Goal: Task Accomplishment & Management: Use online tool/utility

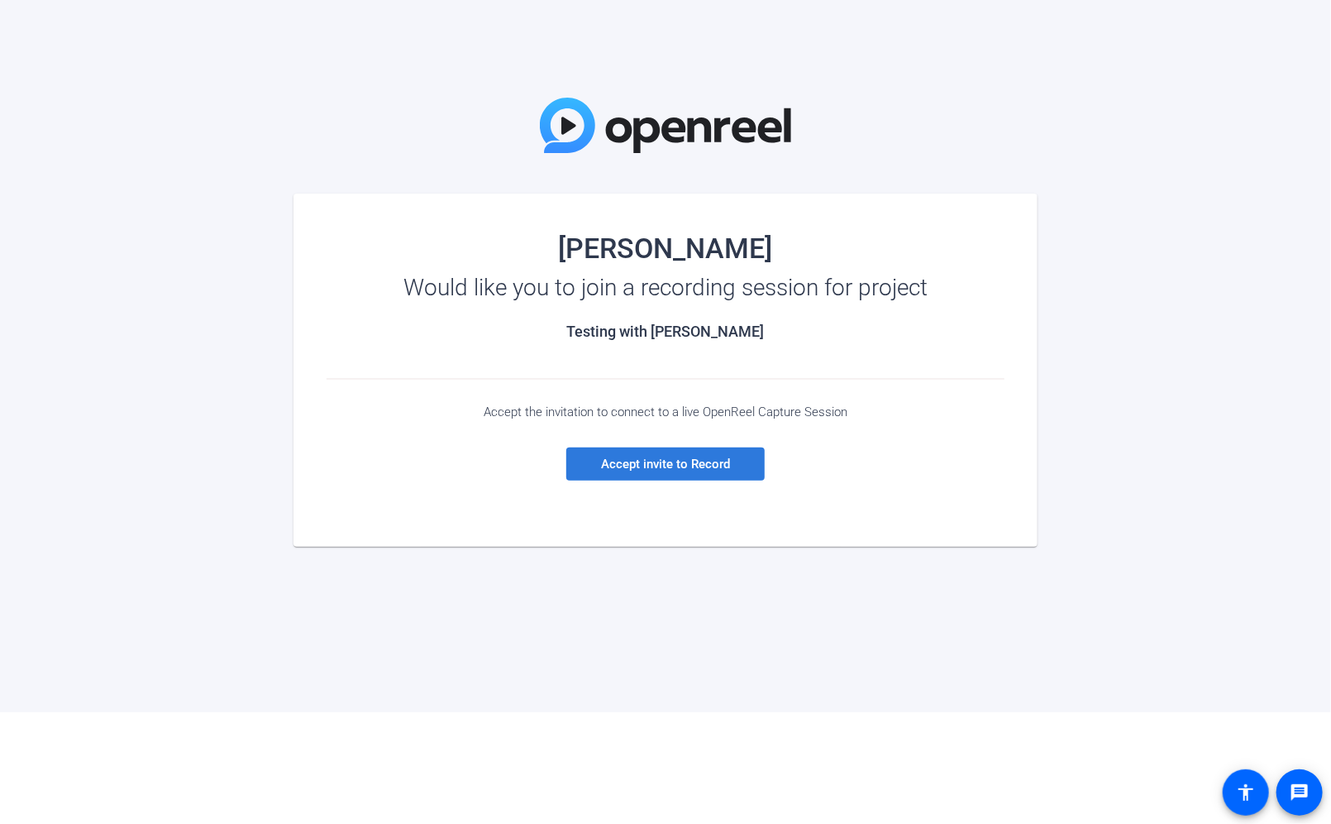
click at [671, 466] on span "Accept invite to Record" at bounding box center [665, 463] width 129 height 15
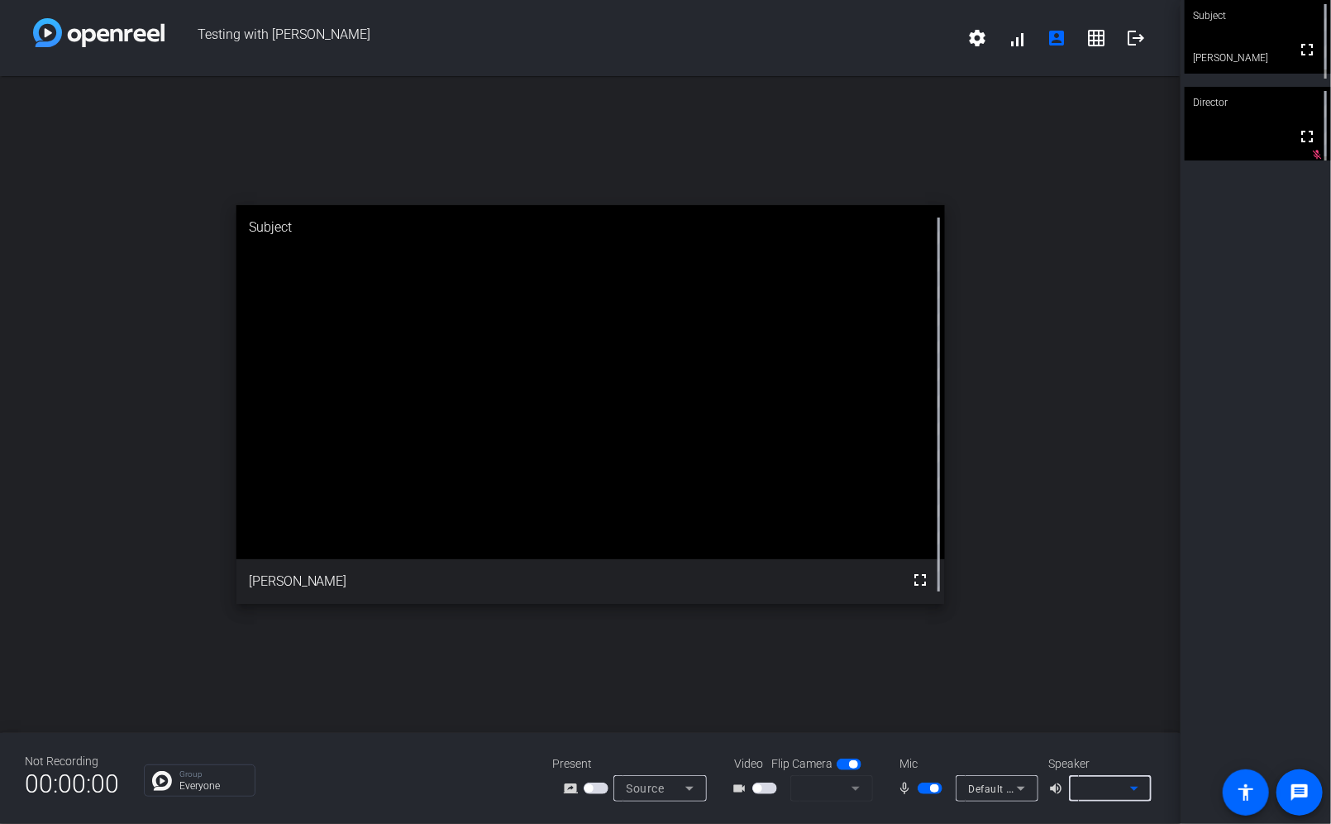
click at [1137, 785] on icon at bounding box center [1135, 788] width 20 height 20
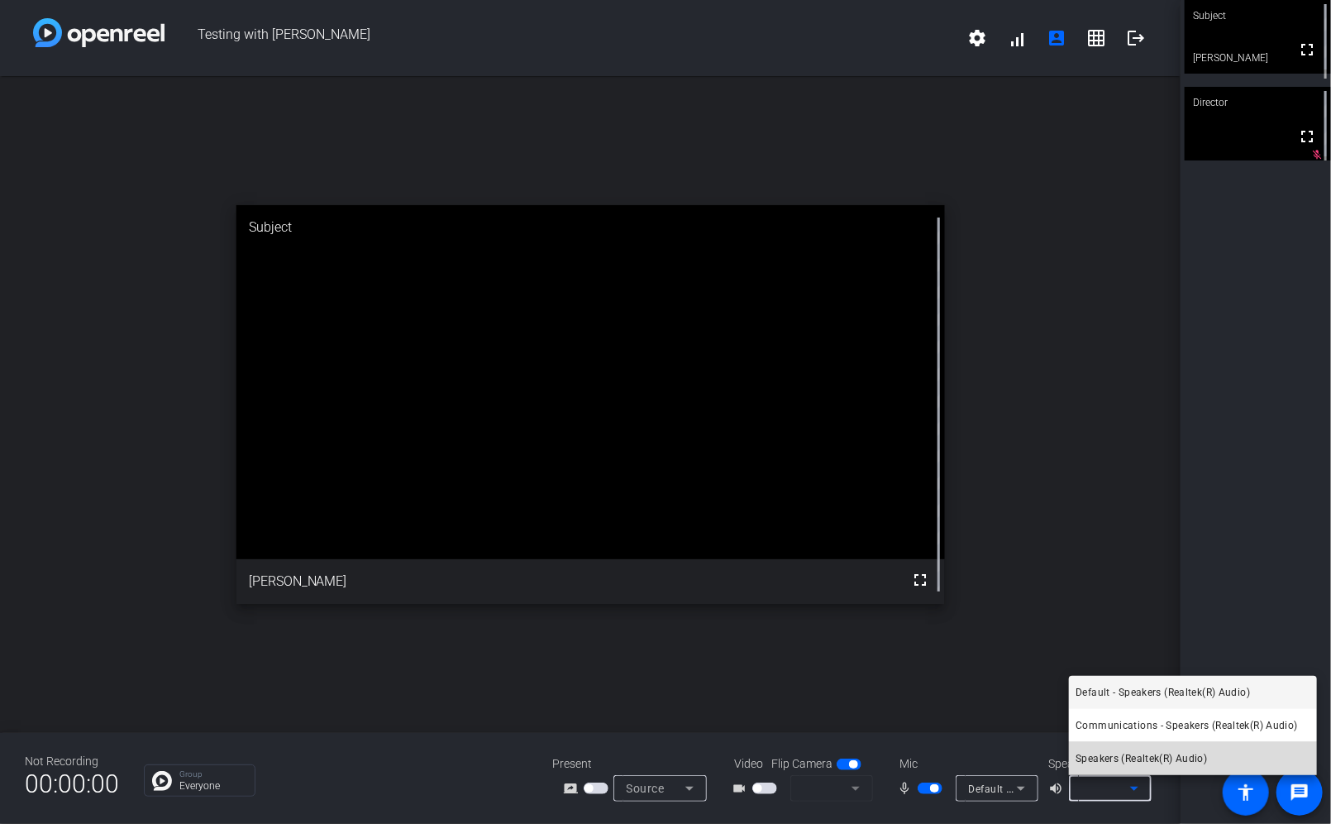
click at [1146, 756] on span "Speakers (Realtek(R) Audio)" at bounding box center [1141, 758] width 131 height 20
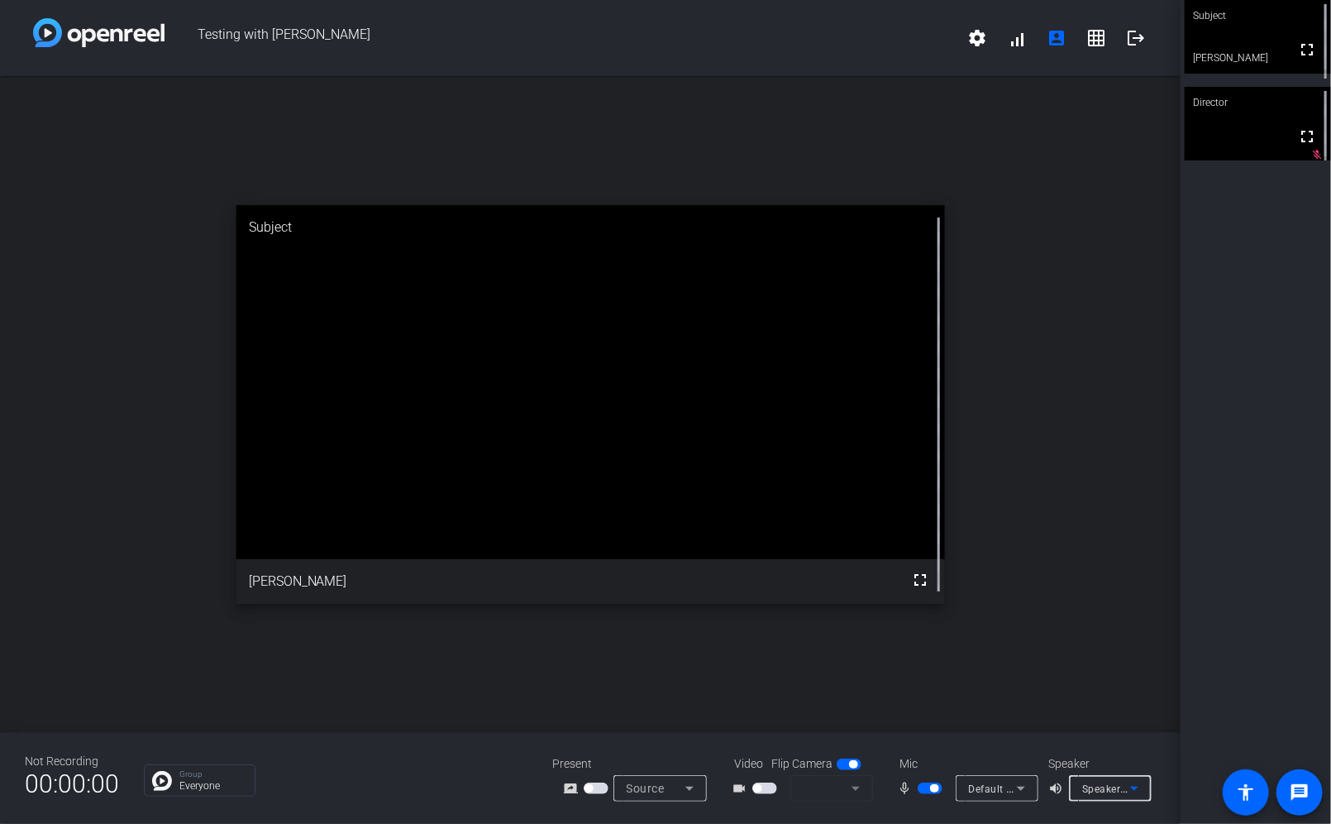
click at [1140, 788] on icon at bounding box center [1135, 788] width 20 height 20
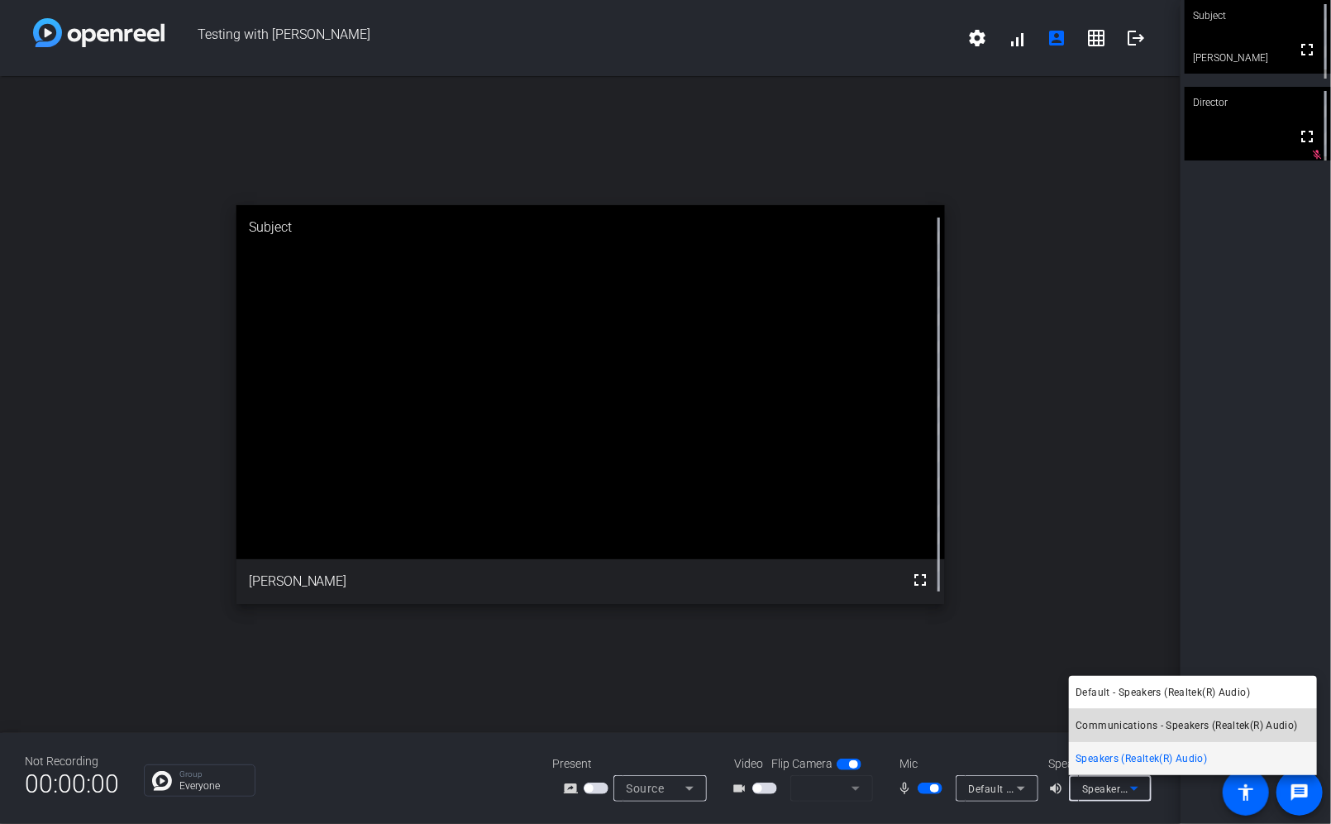
click at [1151, 719] on span "Communications - Speakers (Realtek(R) Audio)" at bounding box center [1187, 725] width 222 height 20
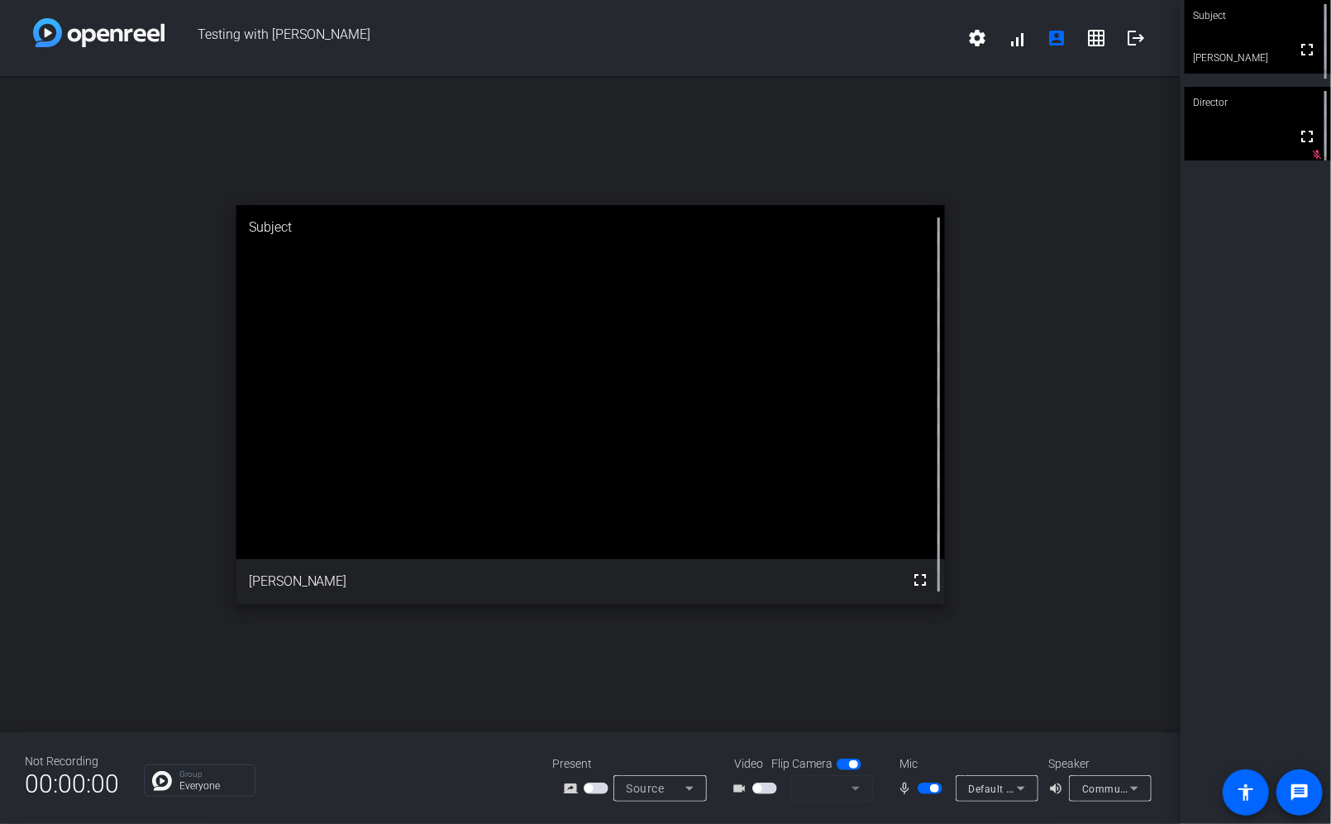
click at [1151, 719] on div "open_in_new Subject fullscreen Brian" at bounding box center [590, 404] width 1181 height 657
click at [857, 789] on mat-form-field at bounding box center [832, 788] width 83 height 26
click at [854, 781] on mat-form-field at bounding box center [832, 788] width 83 height 26
click at [843, 756] on mat-slide-toggle at bounding box center [851, 763] width 28 height 17
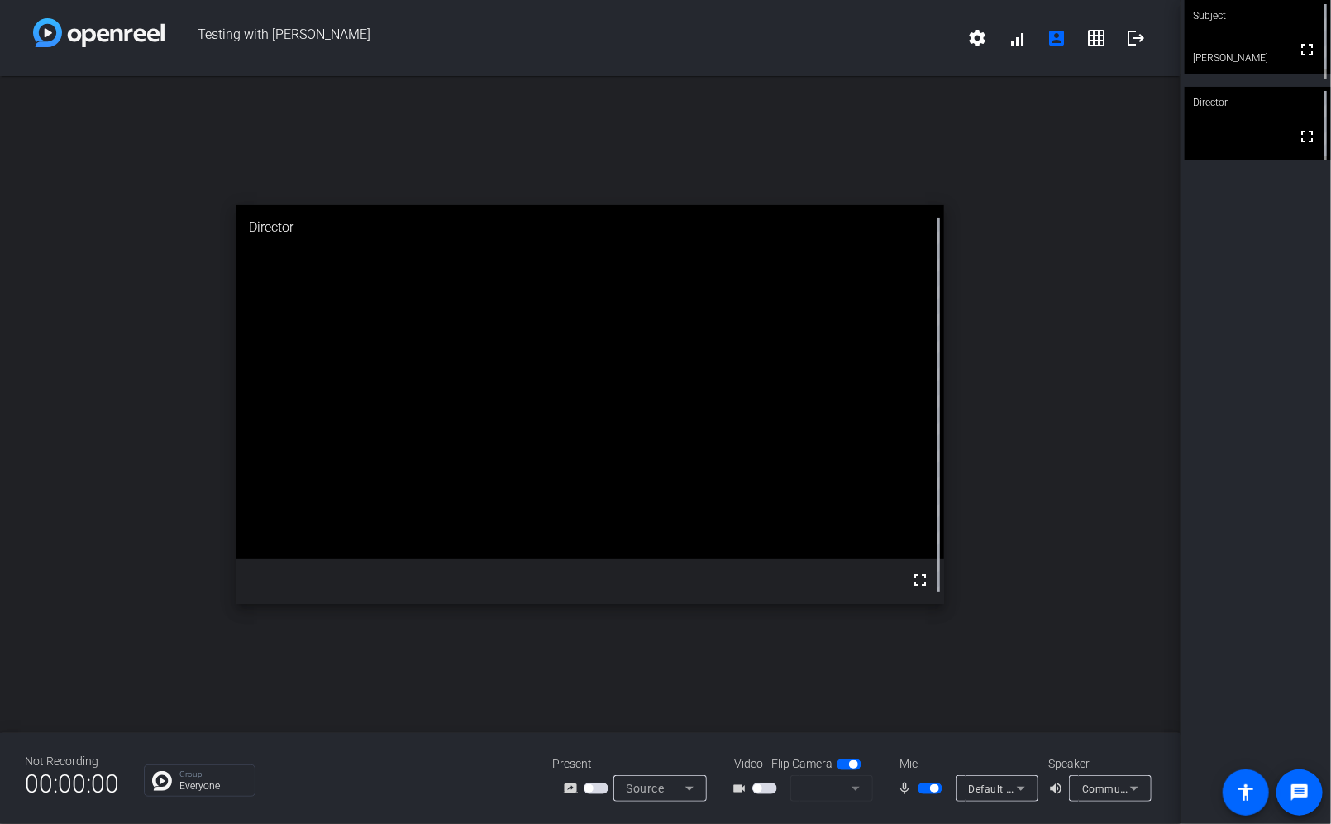
click at [844, 765] on span "button" at bounding box center [849, 764] width 25 height 12
click at [855, 787] on mat-form-field at bounding box center [832, 788] width 83 height 26
click at [974, 41] on mat-icon "settings" at bounding box center [977, 38] width 20 height 20
click at [1077, 209] on div at bounding box center [665, 412] width 1331 height 824
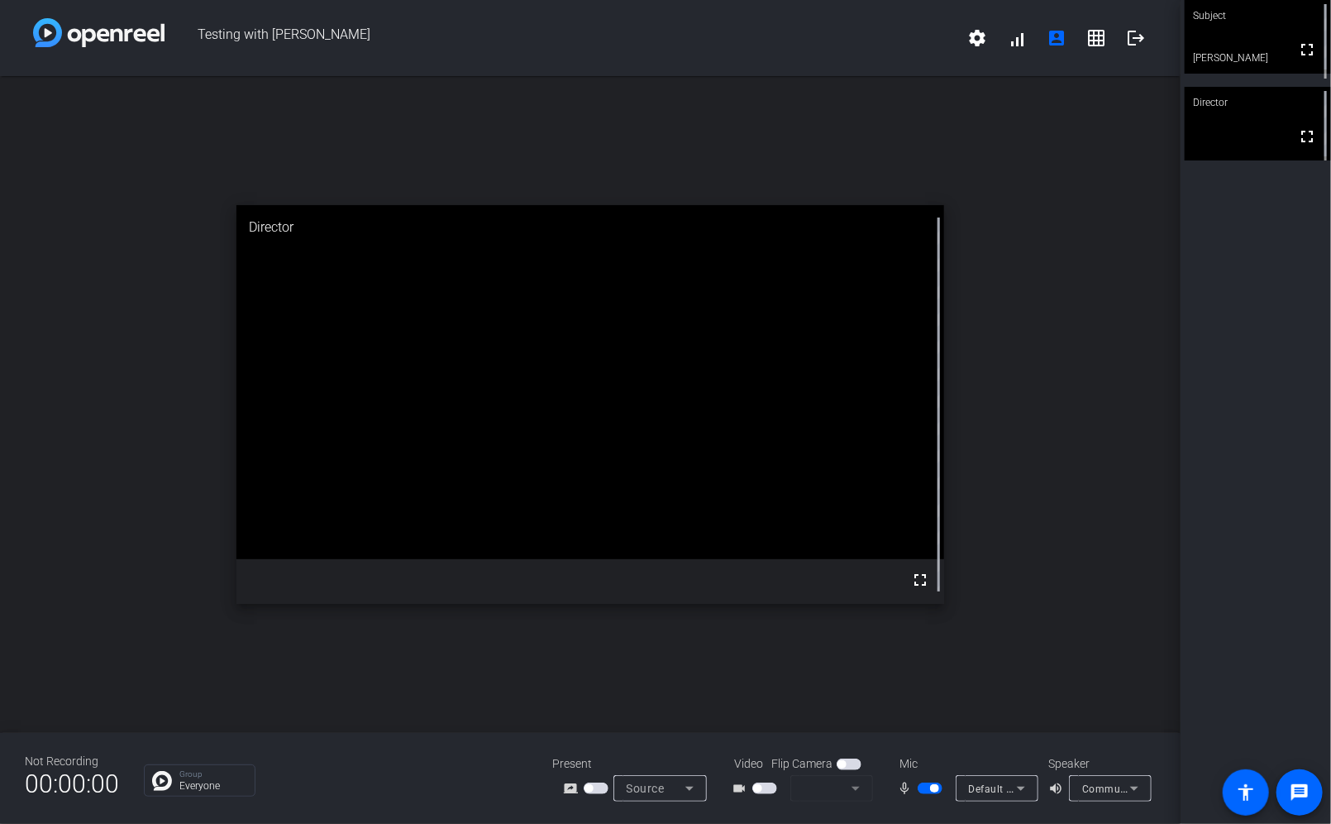
drag, startPoint x: 689, startPoint y: 786, endPoint x: 1096, endPoint y: 682, distance: 420.8
click at [1096, 682] on div "open_in_new Director fullscreen" at bounding box center [590, 404] width 1181 height 657
click at [763, 788] on span "button" at bounding box center [764, 788] width 25 height 12
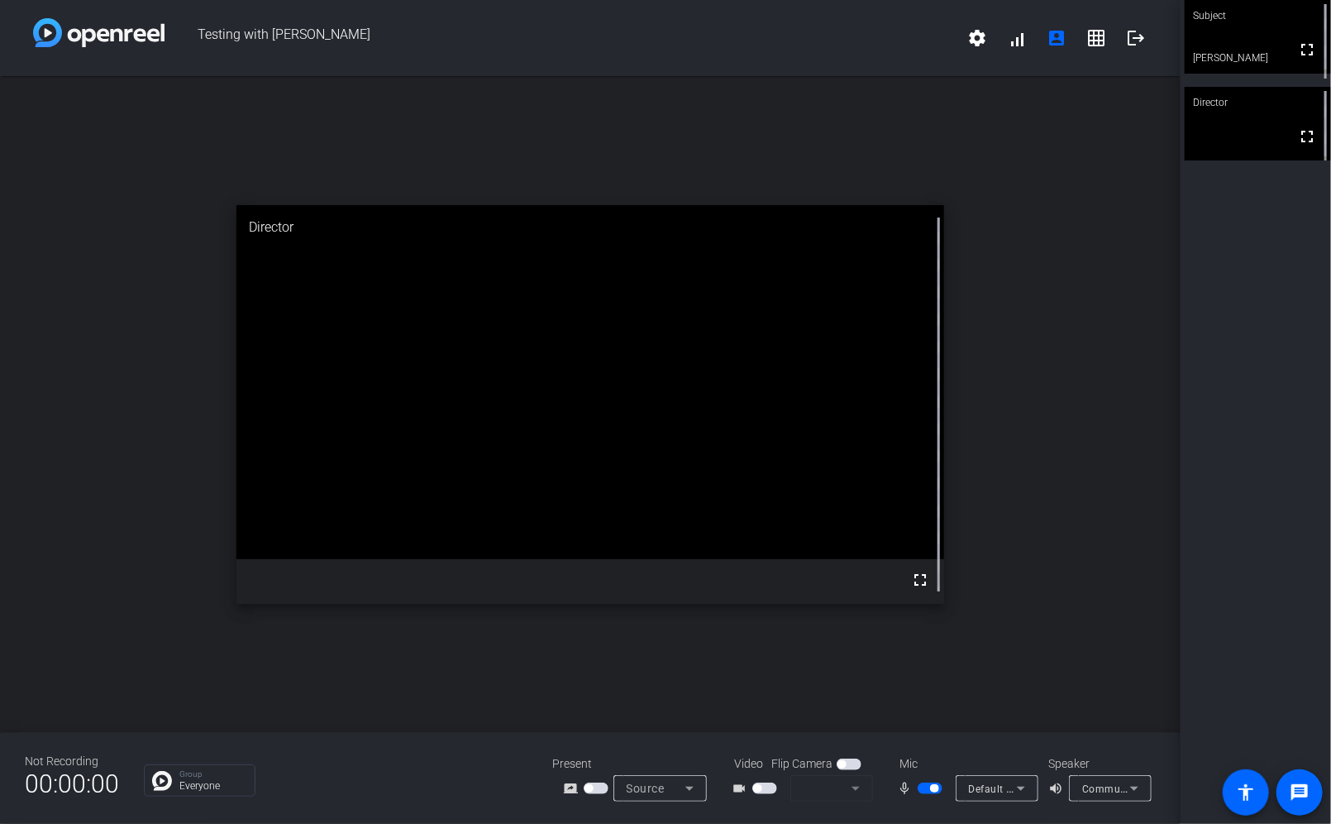
click at [763, 788] on span "button" at bounding box center [764, 788] width 25 height 12
click at [851, 787] on mat-form-field at bounding box center [832, 788] width 83 height 26
click at [854, 787] on mat-form-field at bounding box center [832, 788] width 83 height 26
click at [765, 784] on span "button" at bounding box center [764, 788] width 25 height 12
click at [854, 788] on mat-form-field at bounding box center [832, 788] width 83 height 26
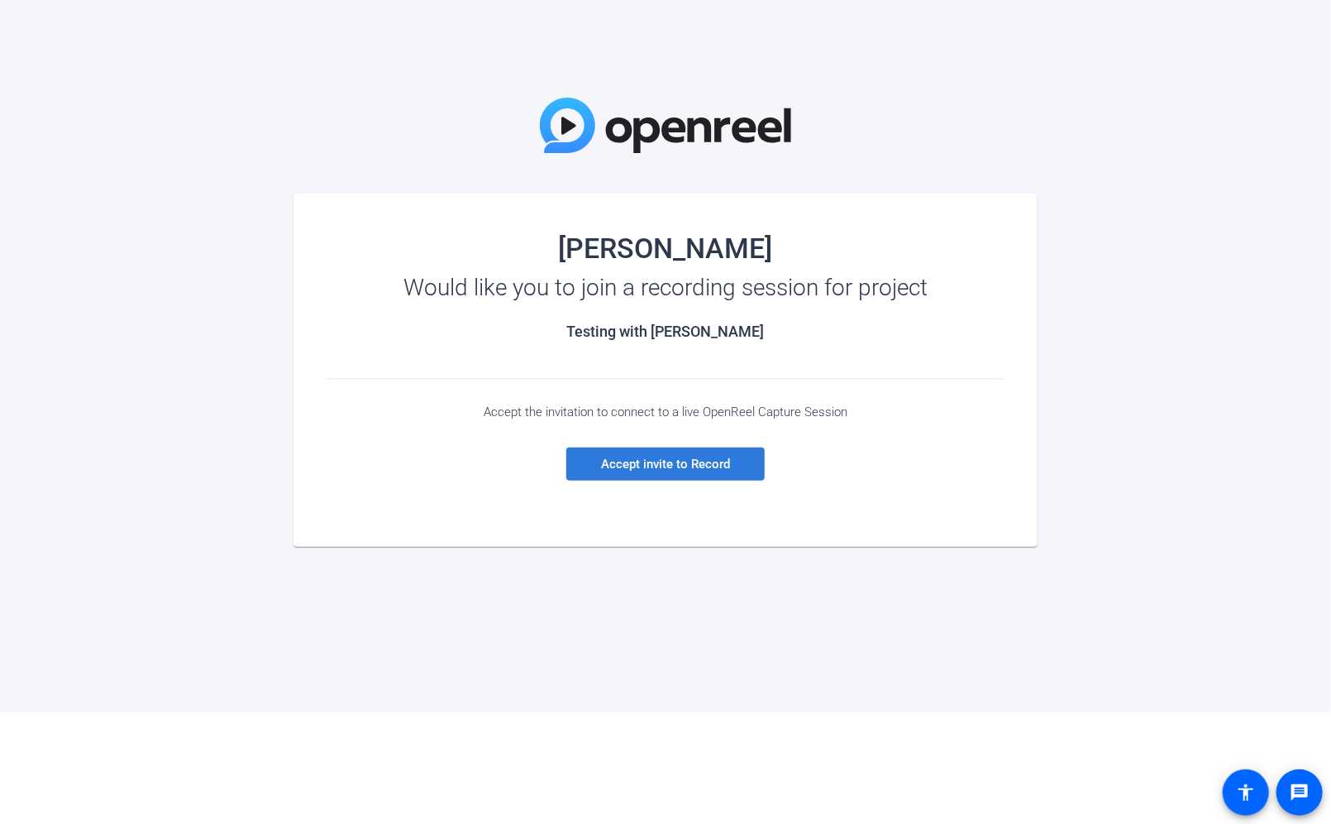
click at [655, 460] on span "Accept invite to Record" at bounding box center [665, 463] width 129 height 15
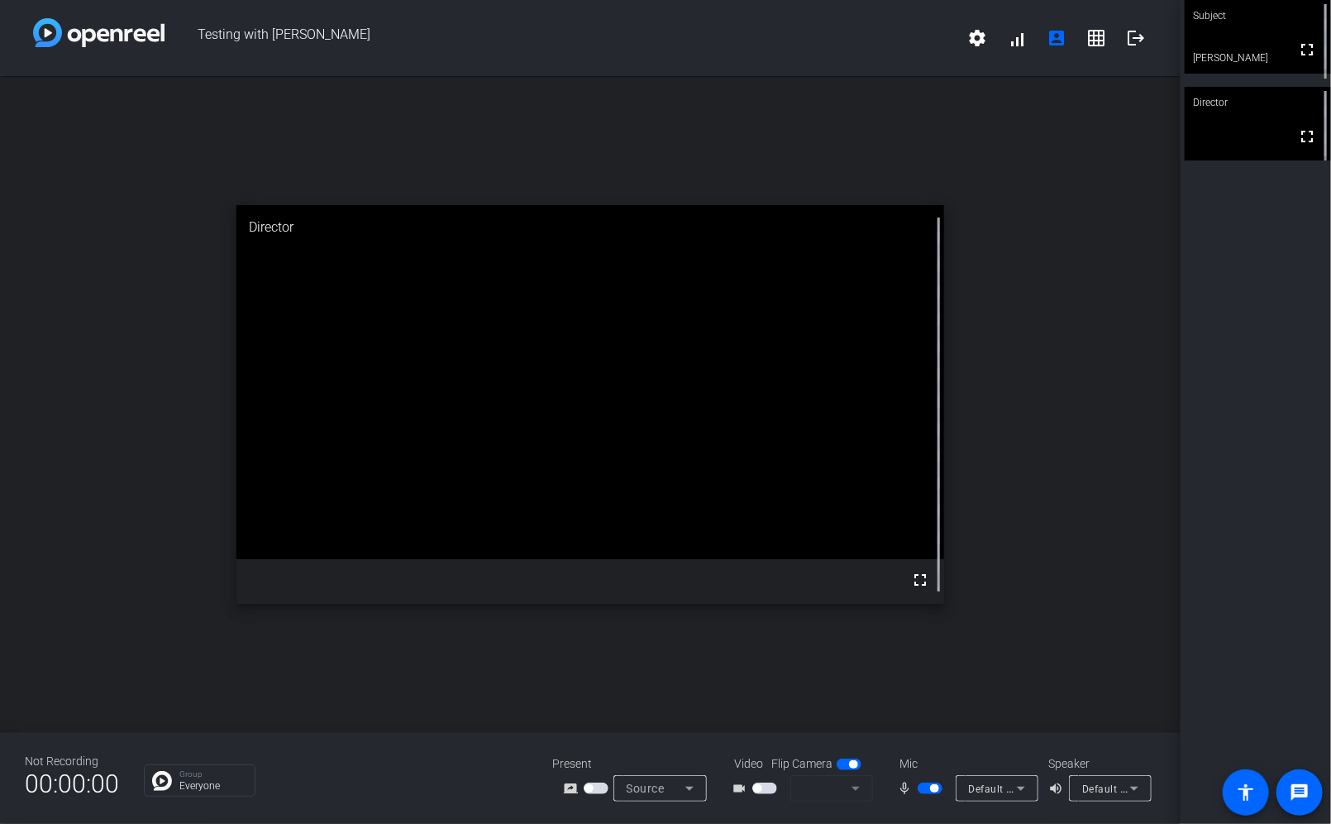
click at [854, 789] on mat-form-field at bounding box center [832, 788] width 83 height 26
click at [857, 786] on mat-form-field at bounding box center [832, 788] width 83 height 26
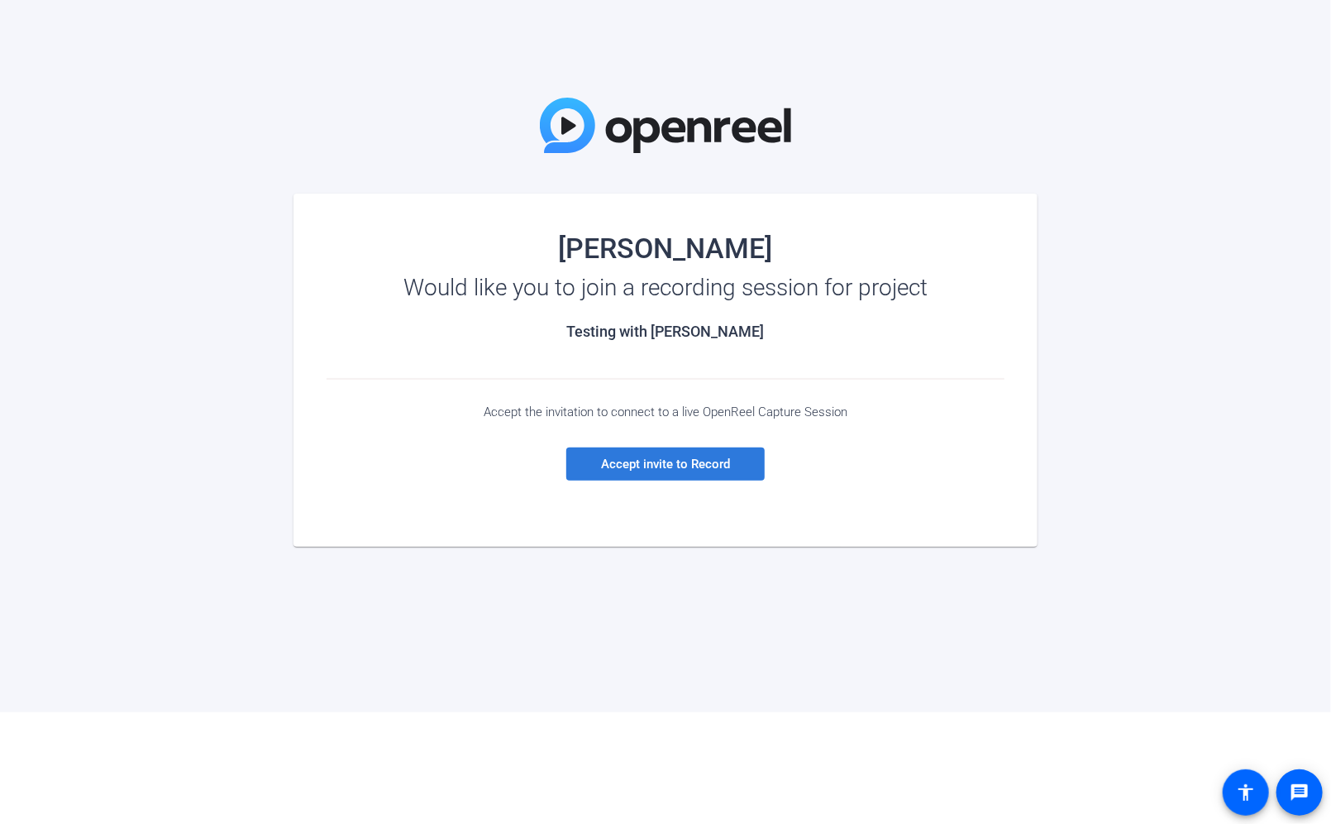
click at [688, 460] on span "Accept invite to Record" at bounding box center [665, 463] width 129 height 15
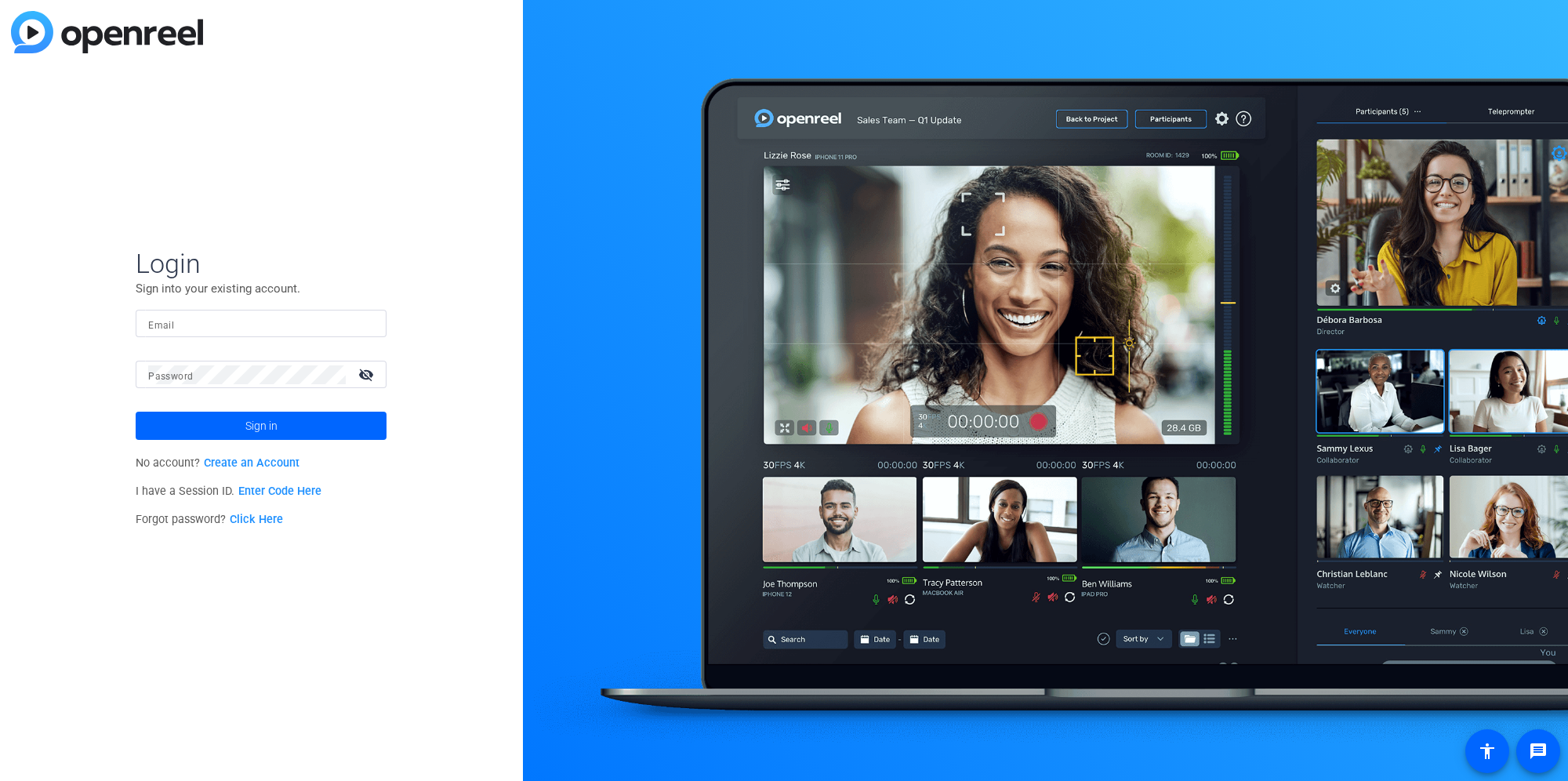
click at [283, 492] on link "Enter Code Here" at bounding box center [280, 491] width 83 height 13
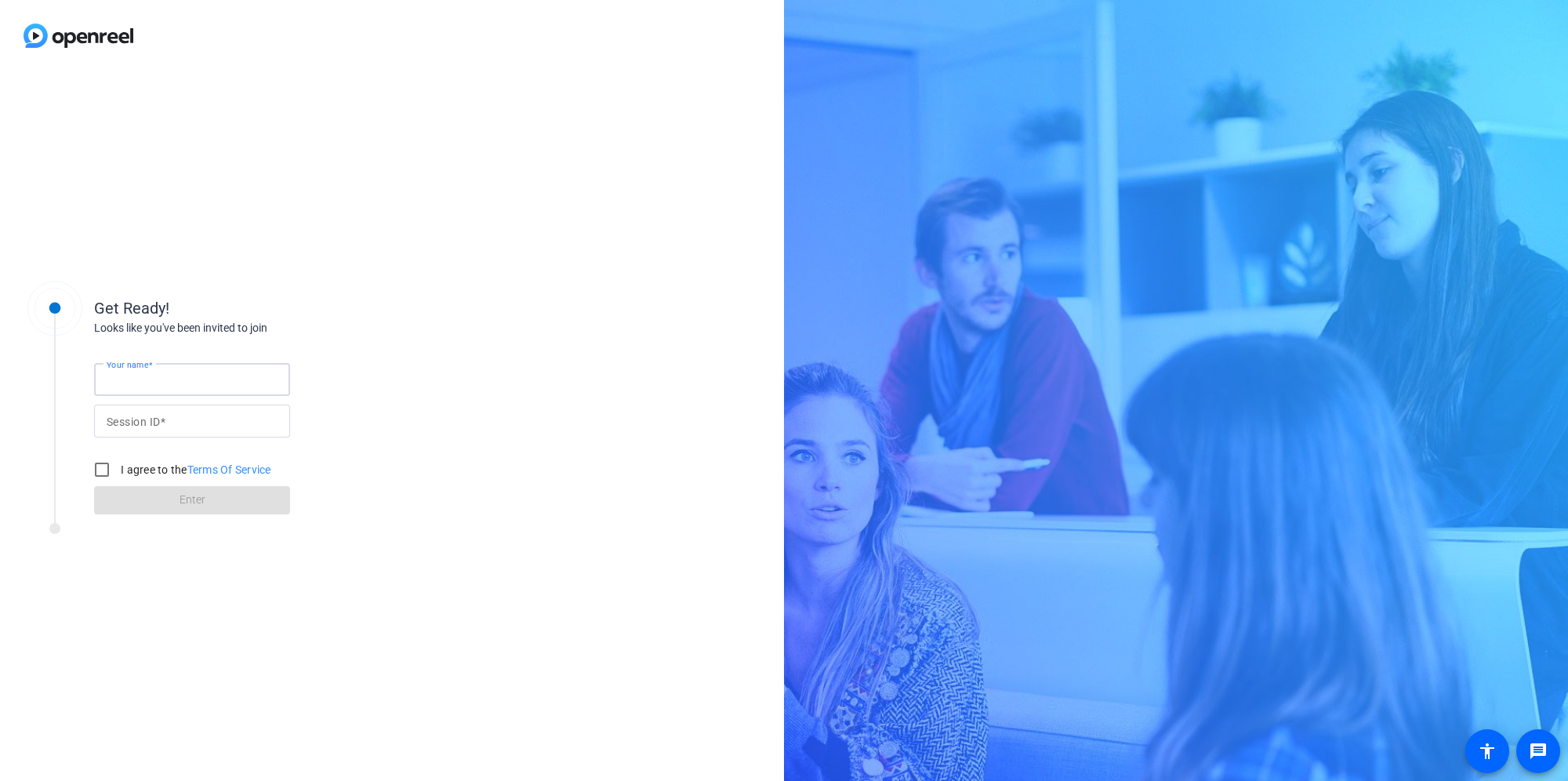
click at [195, 375] on input "Your name" at bounding box center [191, 379] width 171 height 19
type input "Brian E"
click at [108, 419] on mat-label "Session ID" at bounding box center [133, 421] width 53 height 12
click at [108, 419] on input "Session ID" at bounding box center [191, 421] width 171 height 19
type input "PRgV"
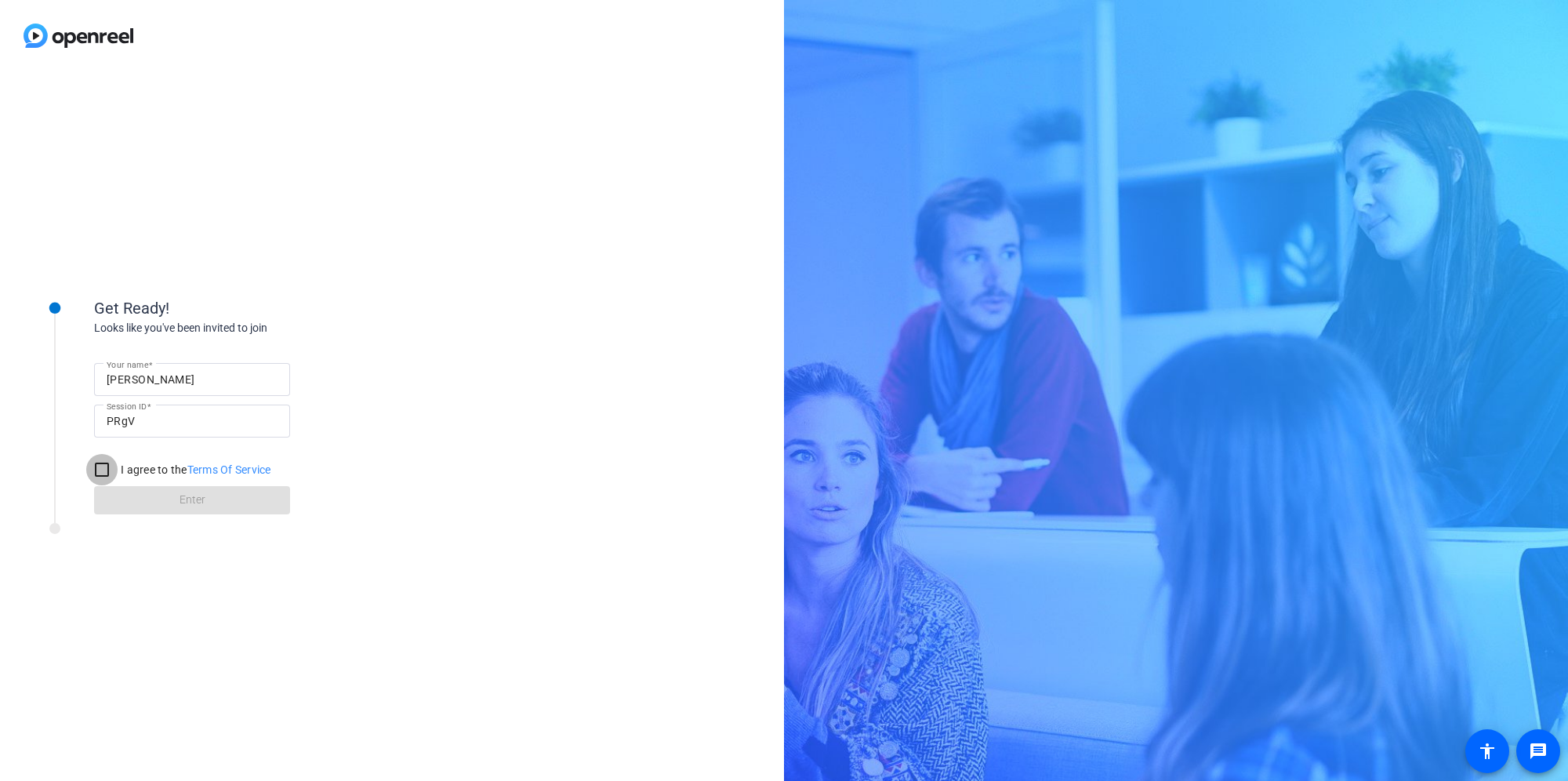
click at [99, 464] on input "I agree to the Terms Of Service" at bounding box center [101, 469] width 31 height 31
checkbox input "true"
click at [143, 496] on span at bounding box center [191, 500] width 196 height 38
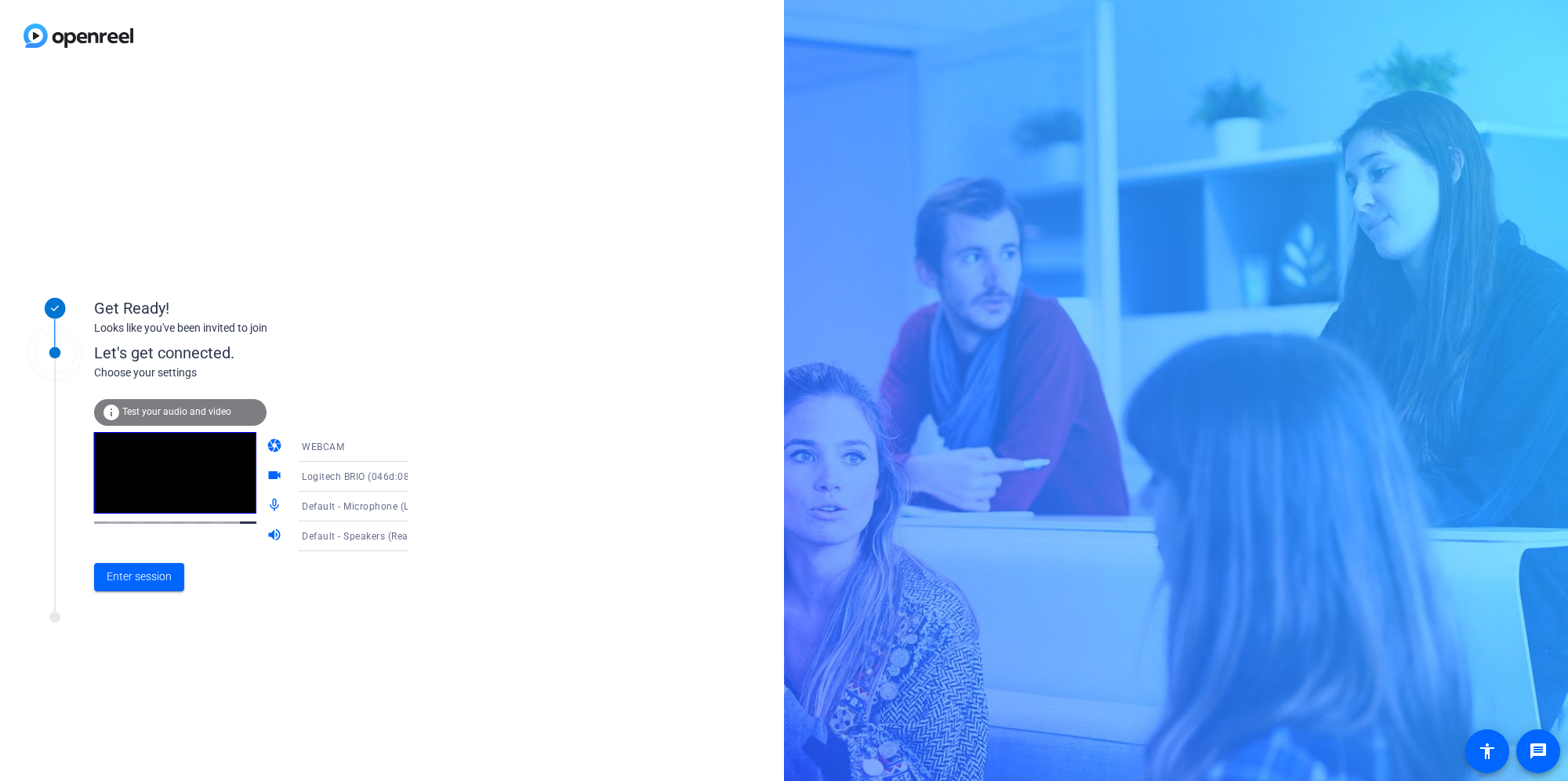
drag, startPoint x: 346, startPoint y: 478, endPoint x: 496, endPoint y: 534, distance: 160.1
click at [496, 534] on div "Get Ready! Looks like you've been invited to join Let's get connected. Choose y…" at bounding box center [392, 426] width 784 height 709
click at [211, 412] on span "Test your audio and video" at bounding box center [176, 411] width 109 height 11
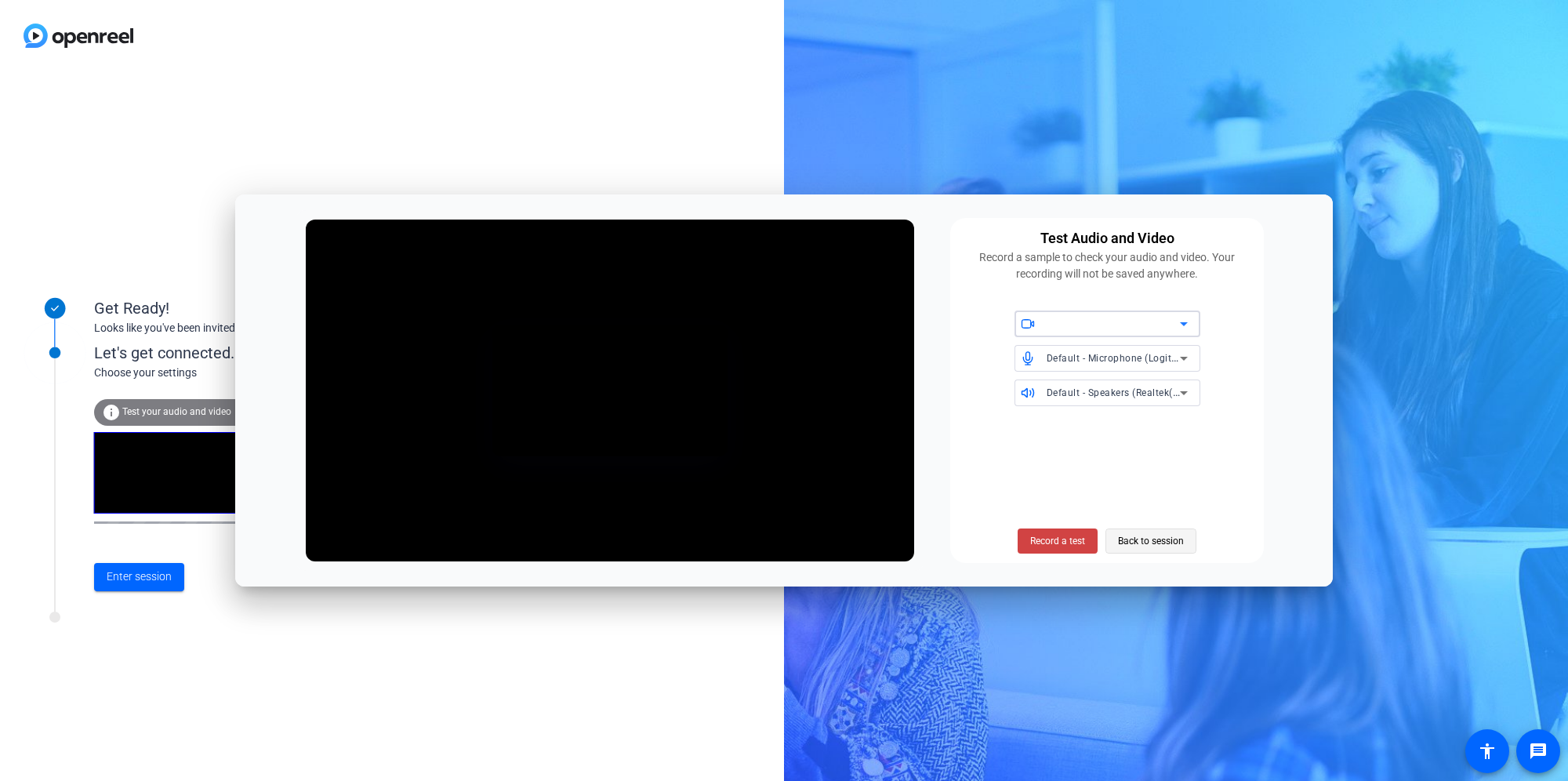
click at [1151, 546] on span "Back to session" at bounding box center [1150, 540] width 65 height 29
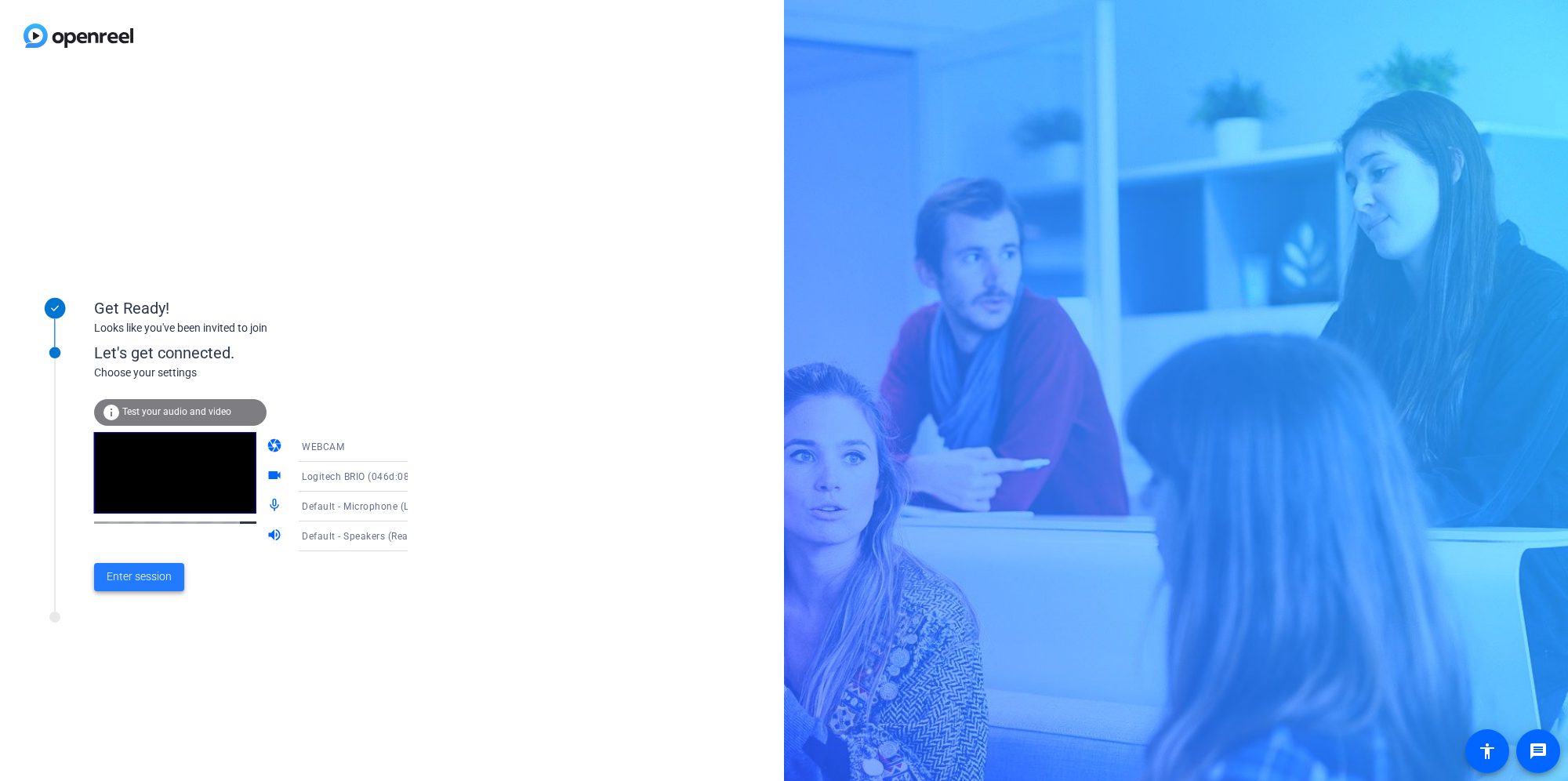
click at [158, 581] on span "Enter session" at bounding box center [138, 575] width 65 height 16
